Goal: Transaction & Acquisition: Purchase product/service

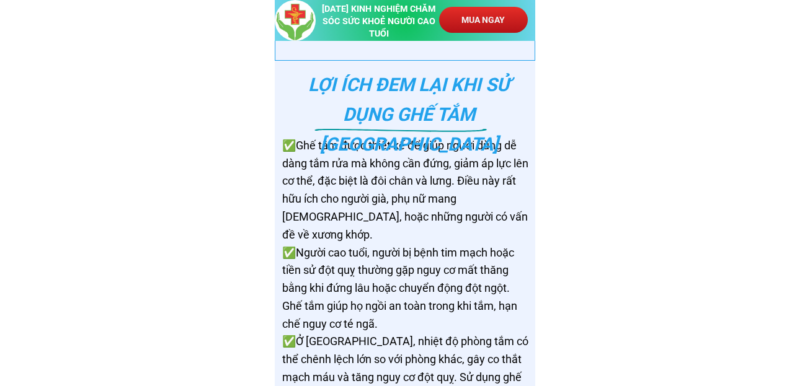
scroll to position [4464, 0]
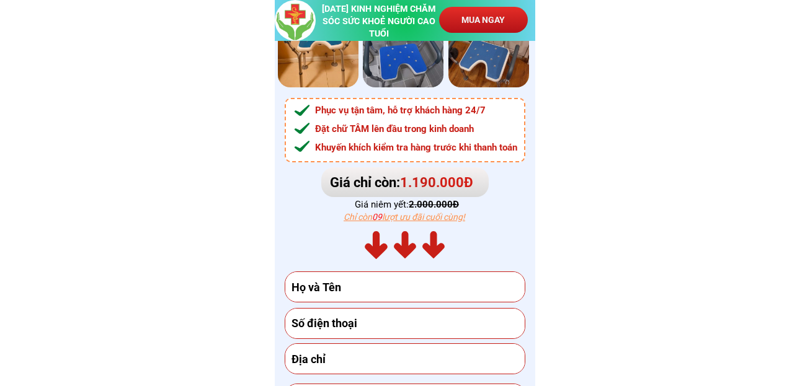
scroll to position [4960, 0]
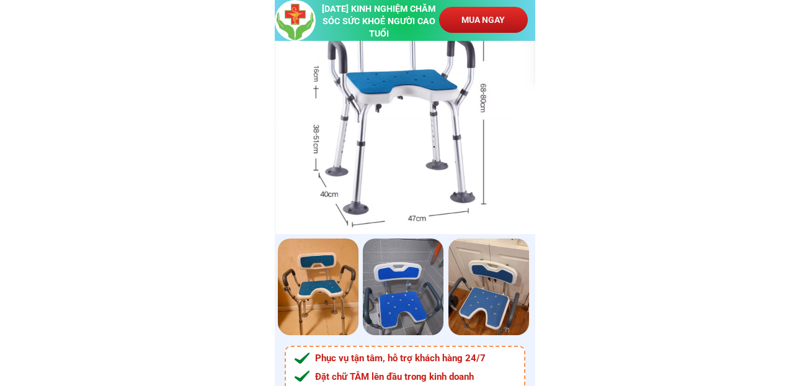
click at [379, 295] on div at bounding box center [403, 287] width 81 height 97
click at [487, 296] on div at bounding box center [488, 287] width 81 height 97
drag, startPoint x: 507, startPoint y: 314, endPoint x: 606, endPoint y: 327, distance: 100.1
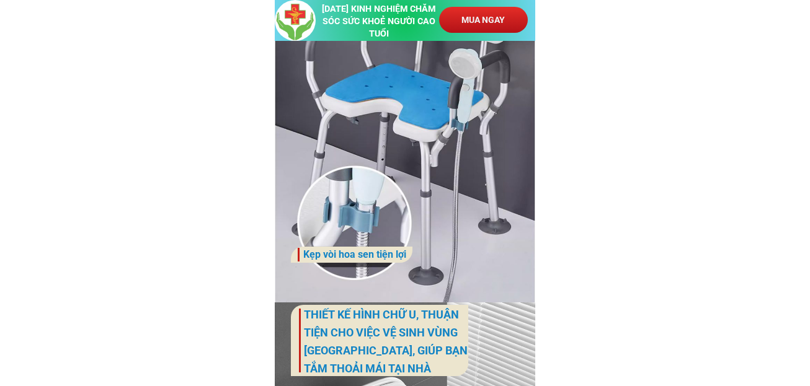
scroll to position [2046, 0]
